Goal: Navigation & Orientation: Find specific page/section

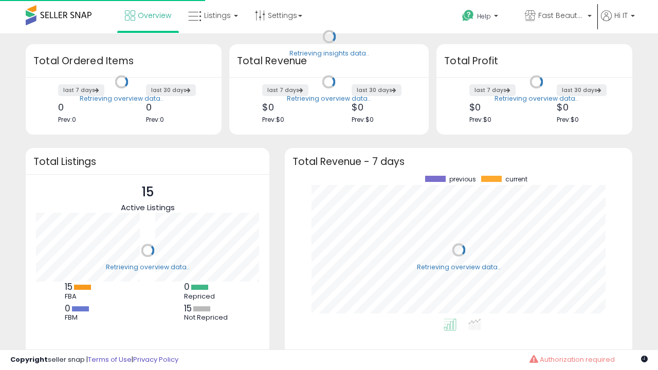
scroll to position [143, 327]
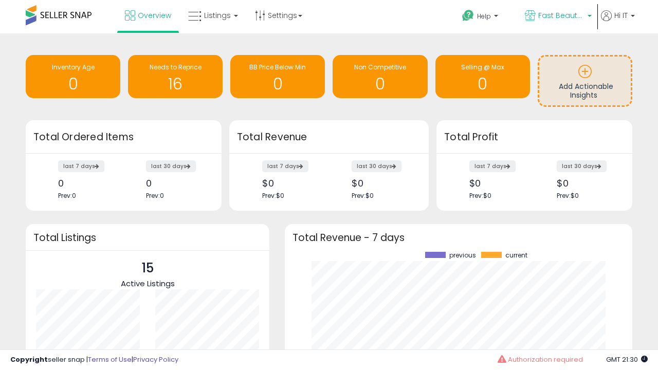
click at [557, 16] on span "Fast Beauty ([GEOGRAPHIC_DATA])" at bounding box center [561, 15] width 46 height 10
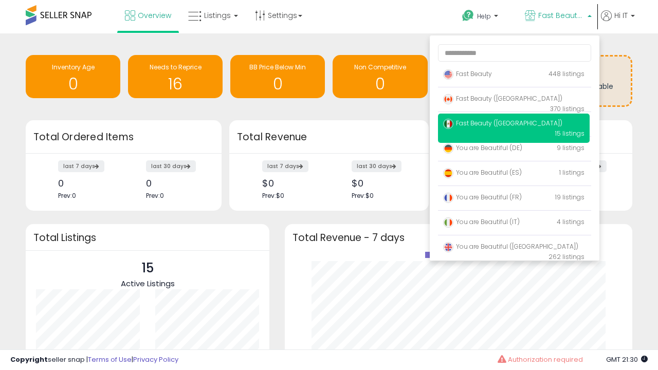
click at [513, 224] on span "You are Beautiful (IT)" at bounding box center [481, 221] width 77 height 9
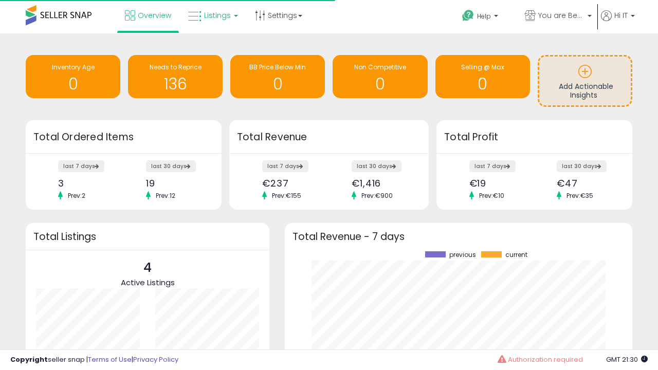
click at [212, 15] on span "Listings" at bounding box center [217, 15] width 27 height 10
